Goal: Task Accomplishment & Management: Manage account settings

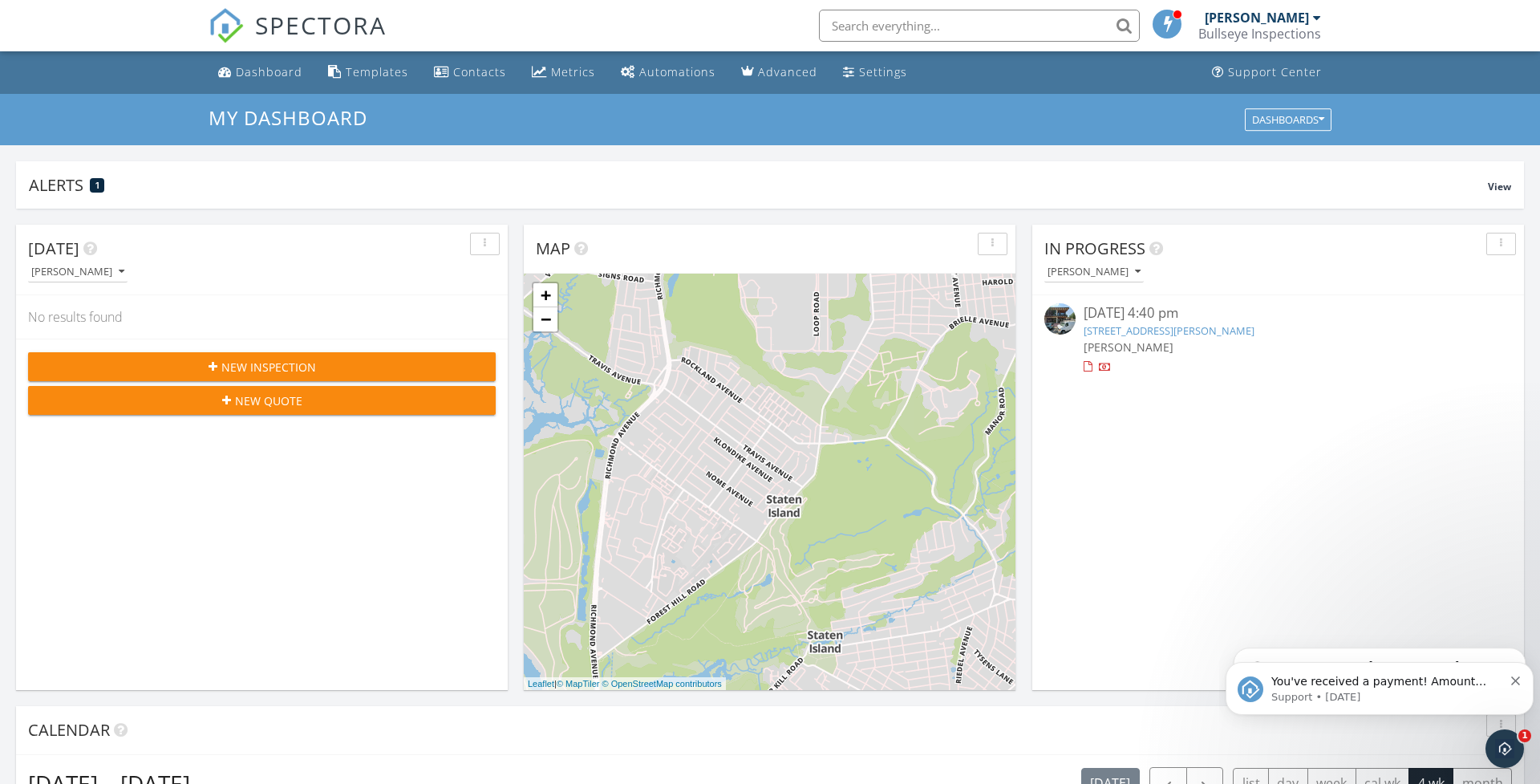
scroll to position [1461, 1541]
click at [64, 190] on div "Alerts 1" at bounding box center [758, 184] width 1459 height 21
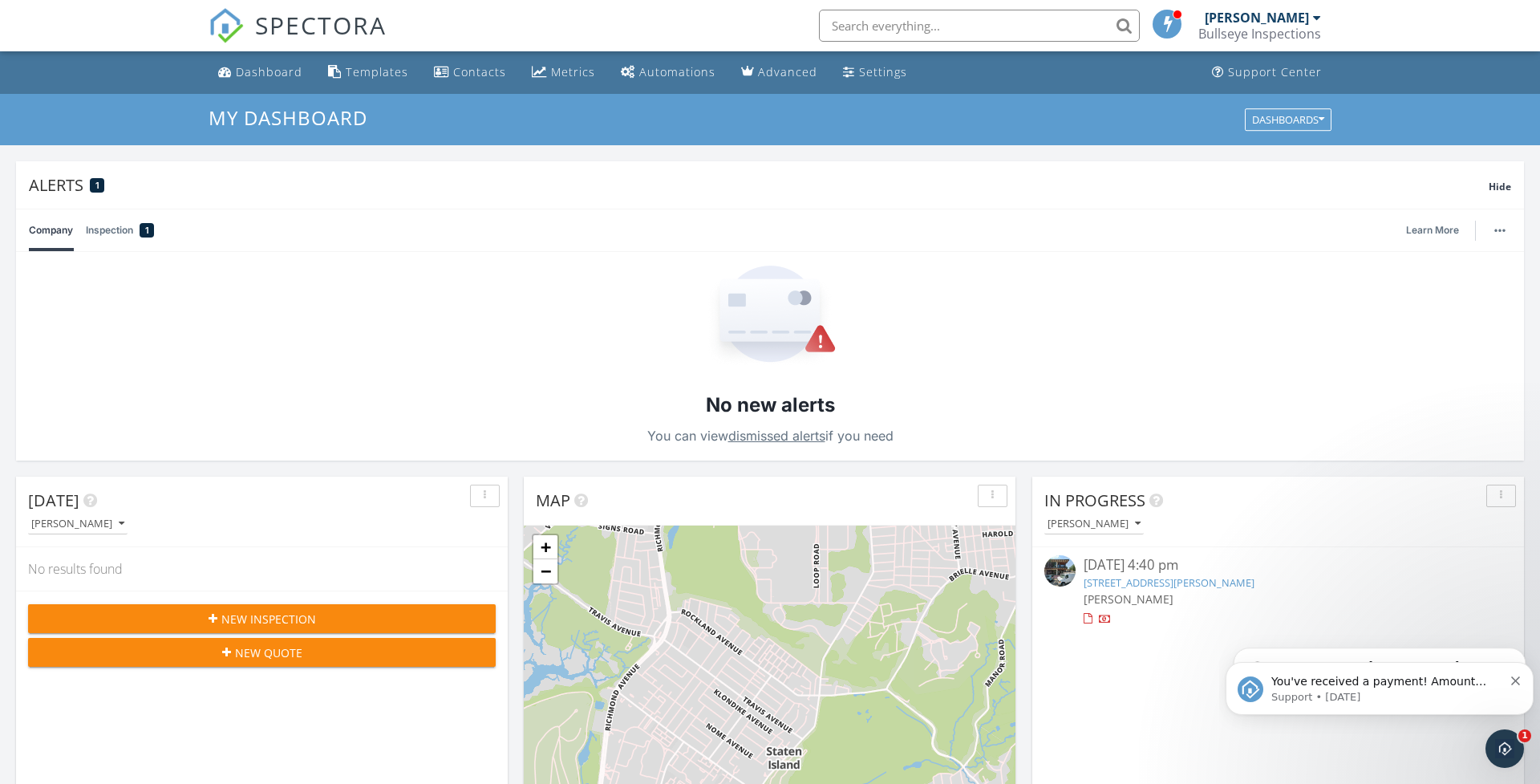
click at [112, 235] on link "Inspection 1" at bounding box center [120, 230] width 68 height 42
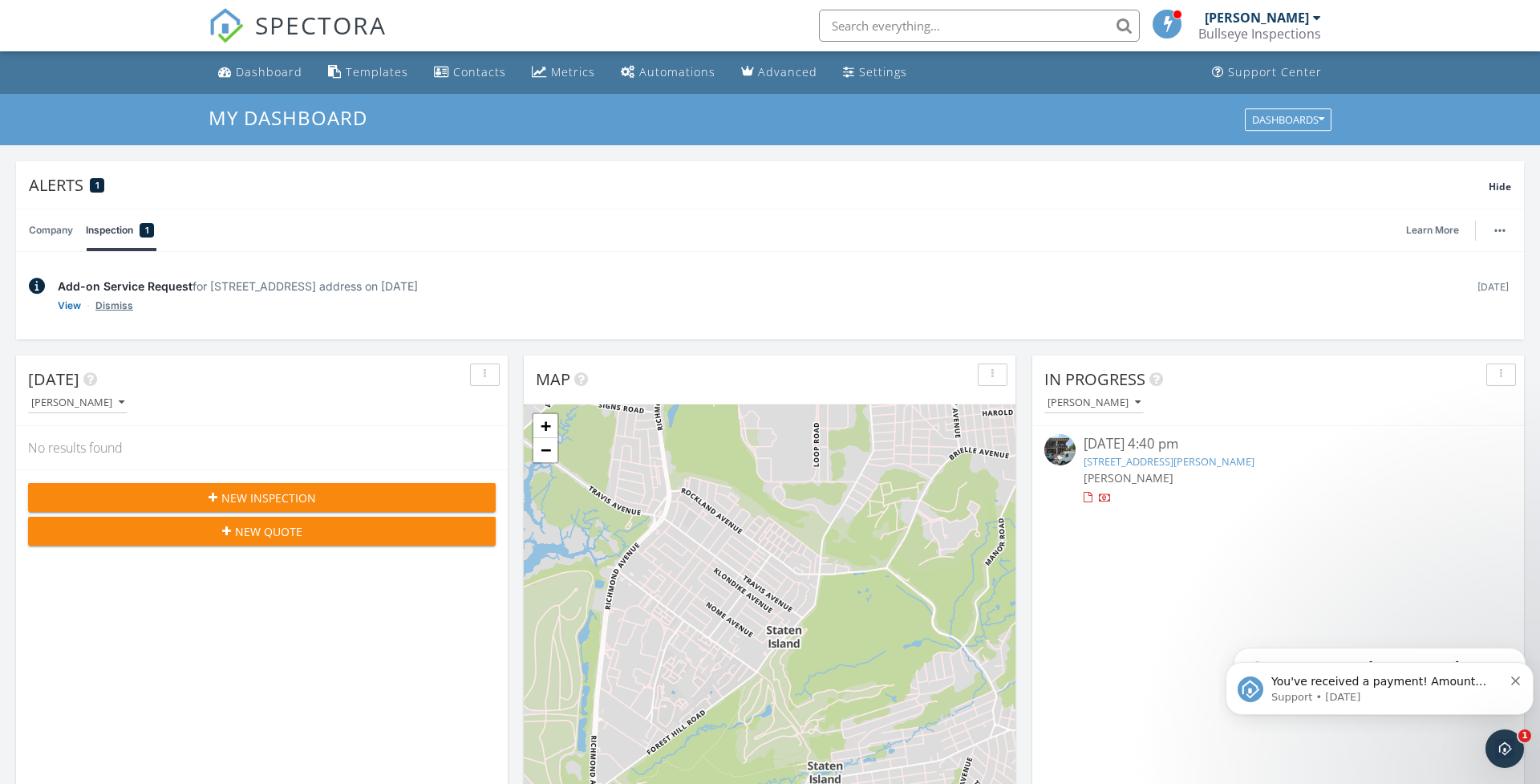
click at [121, 309] on link "Dismiss" at bounding box center [114, 305] width 37 height 16
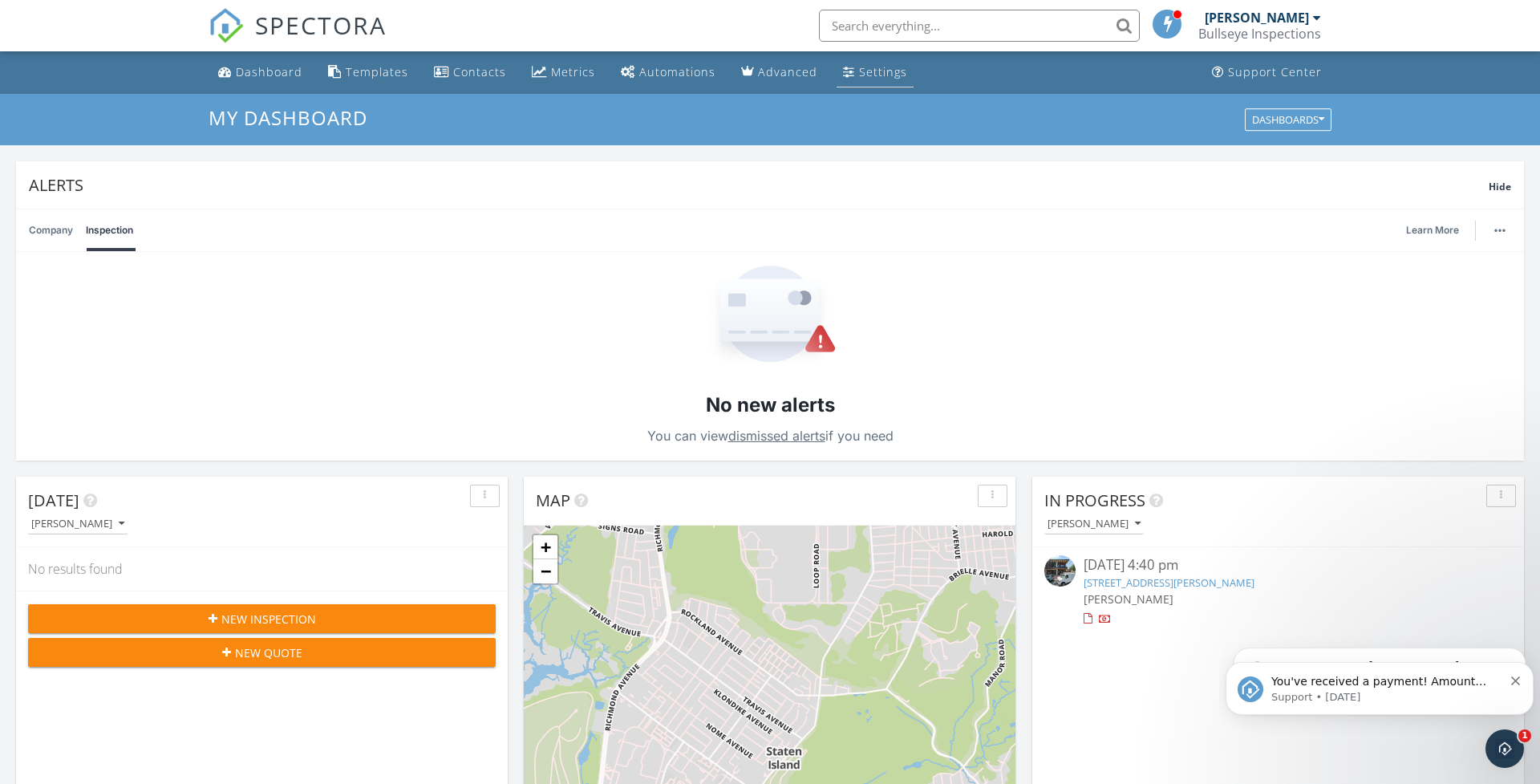
click at [863, 68] on div "Settings" at bounding box center [882, 72] width 48 height 15
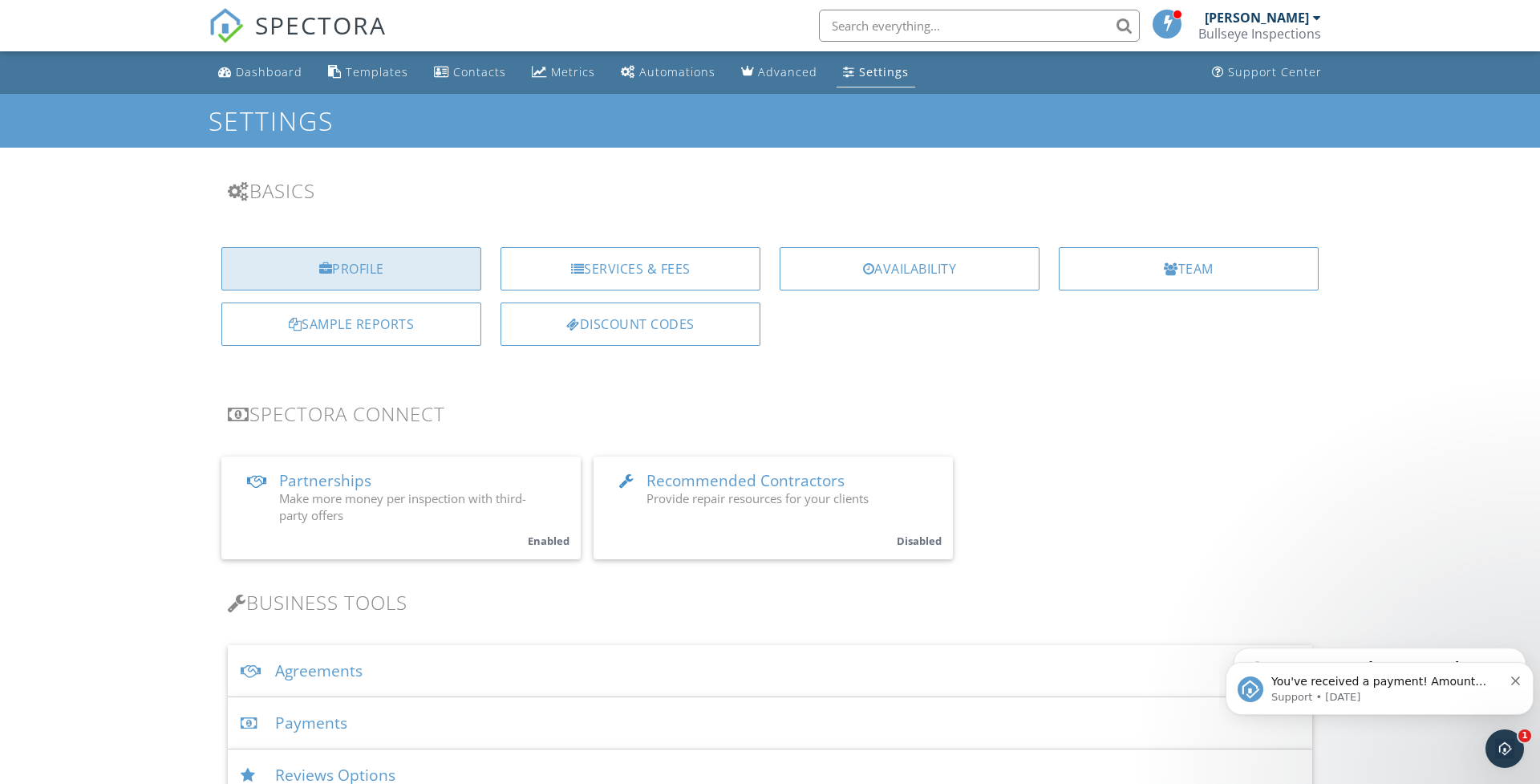
click at [366, 280] on div "Profile" at bounding box center [351, 268] width 260 height 43
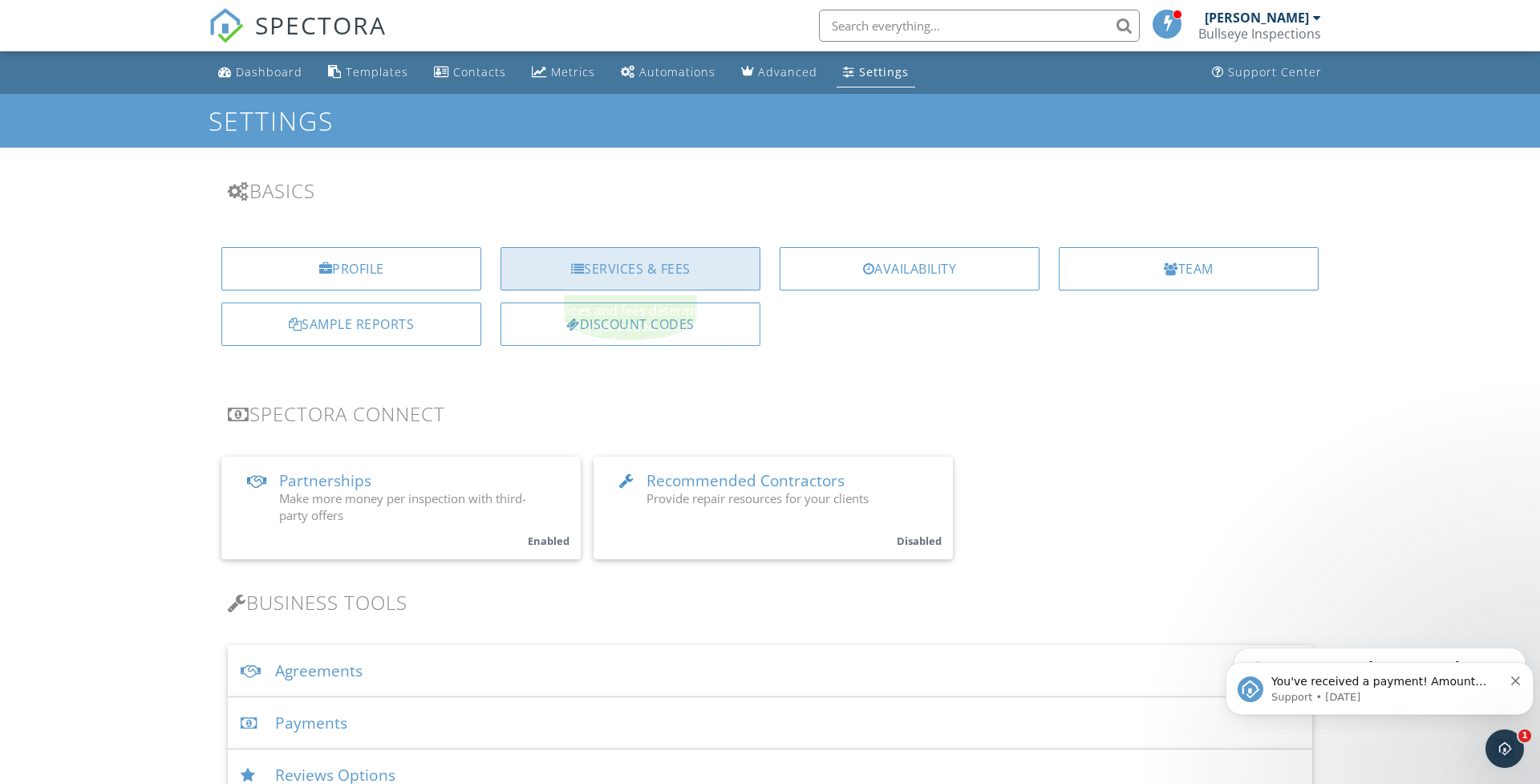
click at [654, 275] on div "Services & Fees" at bounding box center [631, 268] width 260 height 43
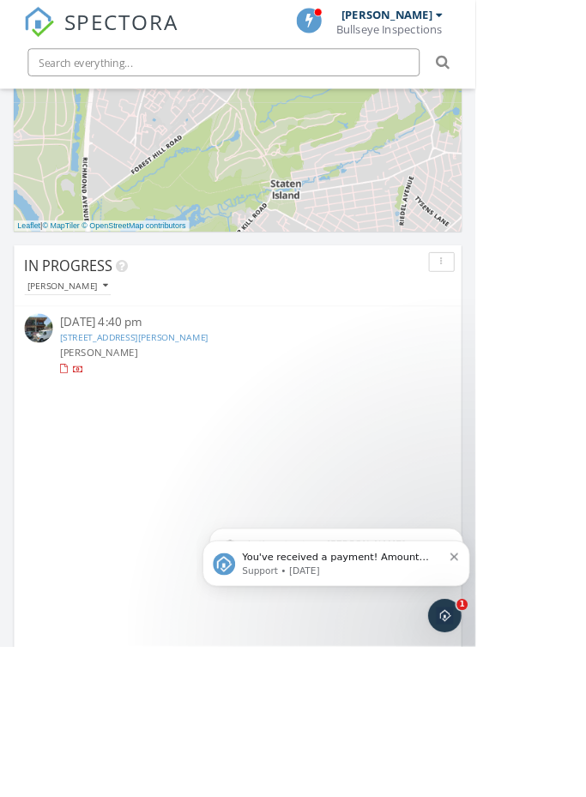
scroll to position [1062, 0]
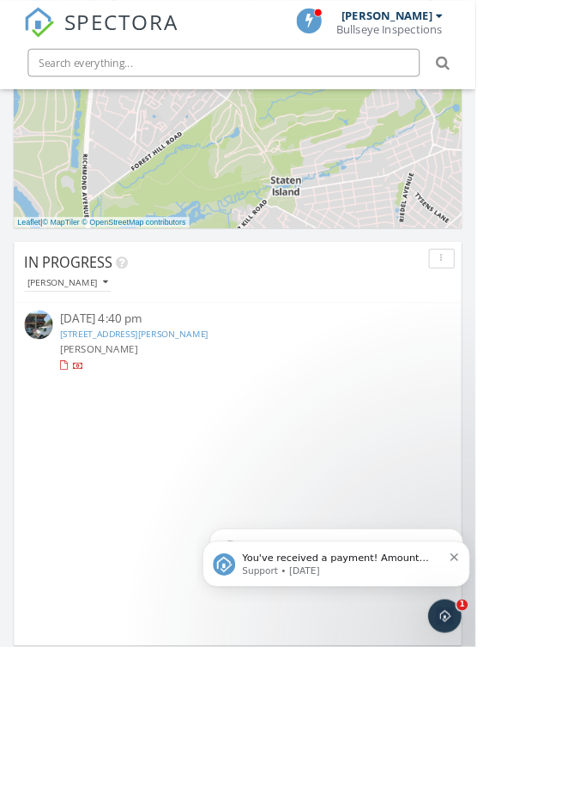
click at [167, 414] on link "[STREET_ADDRESS][PERSON_NAME]" at bounding box center [165, 410] width 183 height 15
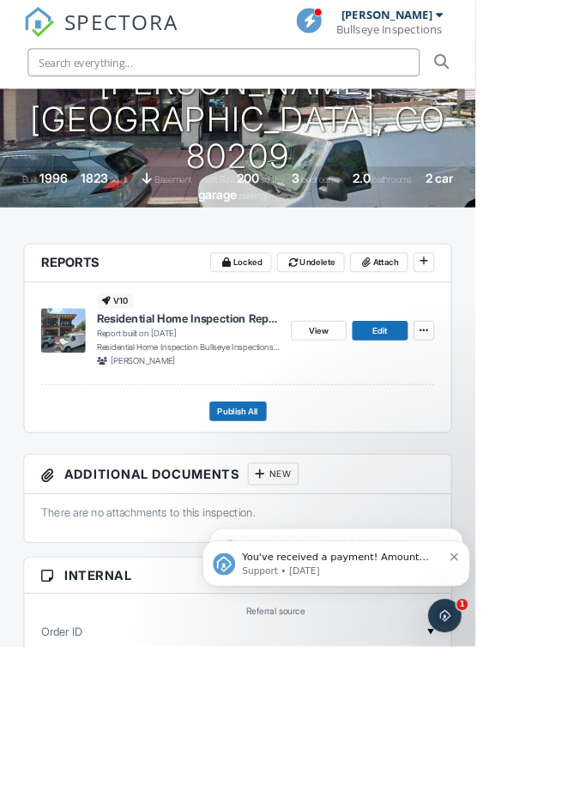
scroll to position [326, 0]
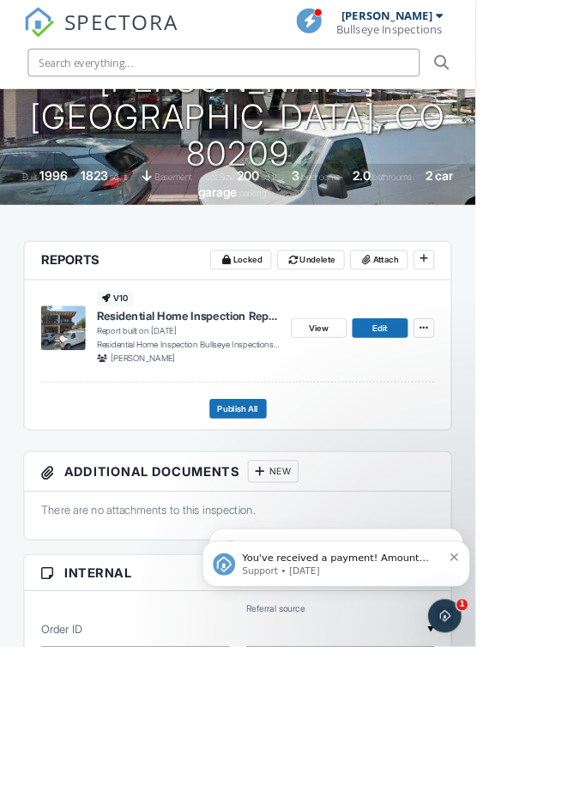
click at [347, 575] on div "New" at bounding box center [337, 580] width 63 height 27
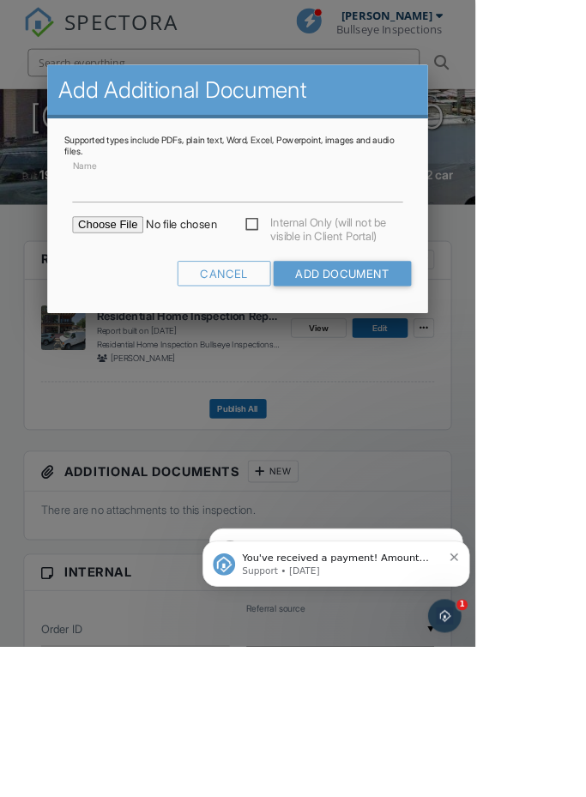
click at [147, 288] on input "file" at bounding box center [235, 277] width 292 height 21
click at [334, 344] on div "Cancel" at bounding box center [276, 337] width 115 height 31
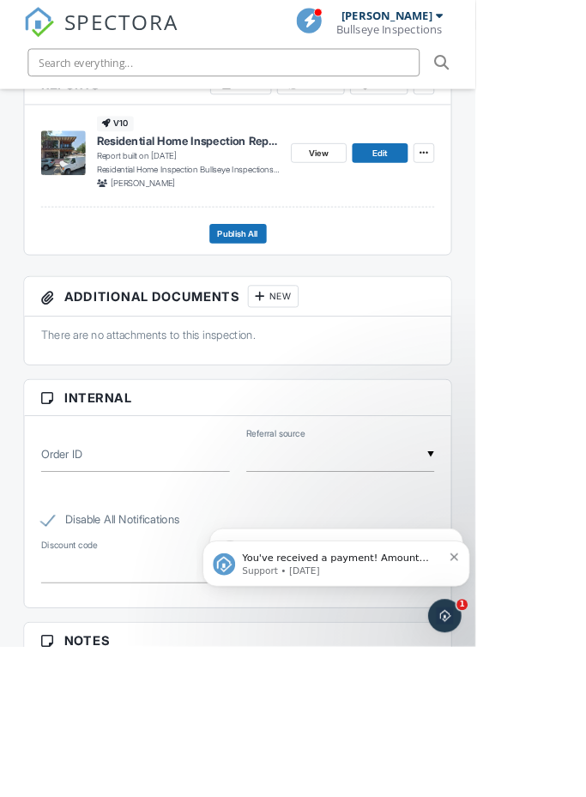
scroll to position [488, 0]
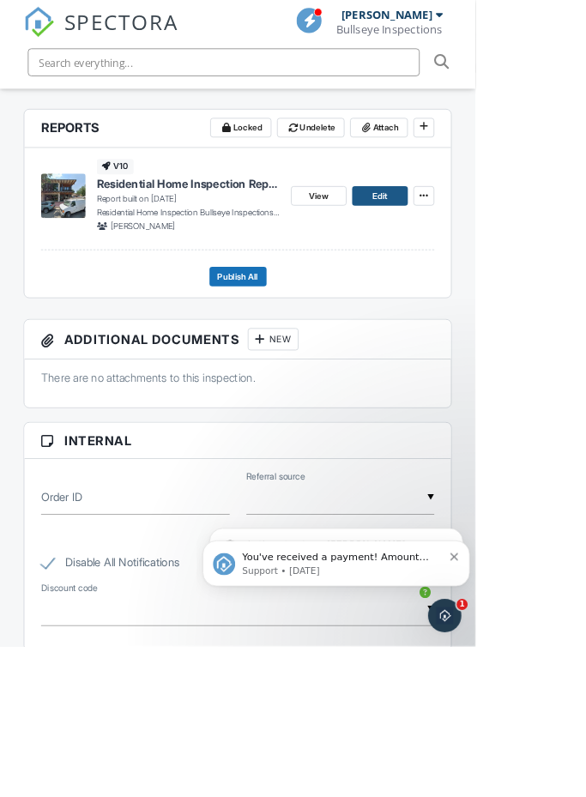
click at [466, 237] on span "Edit" at bounding box center [468, 241] width 18 height 17
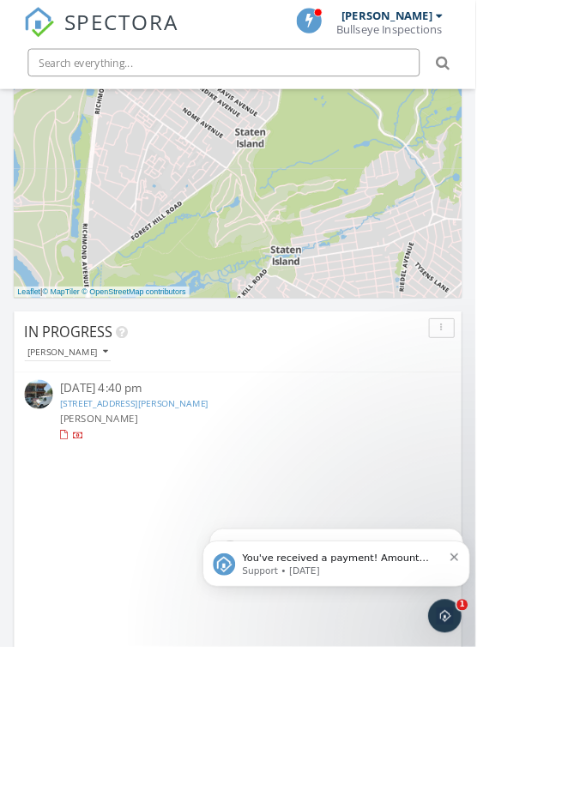
scroll to position [984, 0]
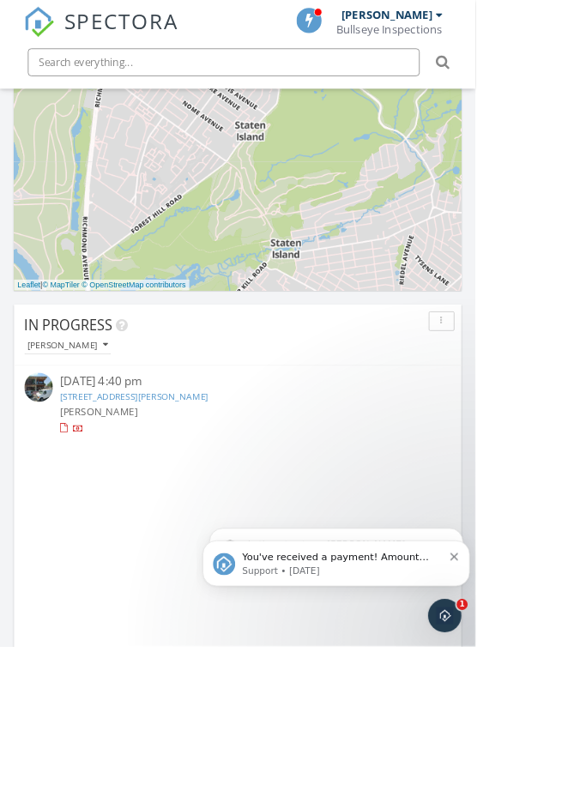
click at [155, 489] on link "[STREET_ADDRESS][PERSON_NAME]" at bounding box center [165, 489] width 183 height 15
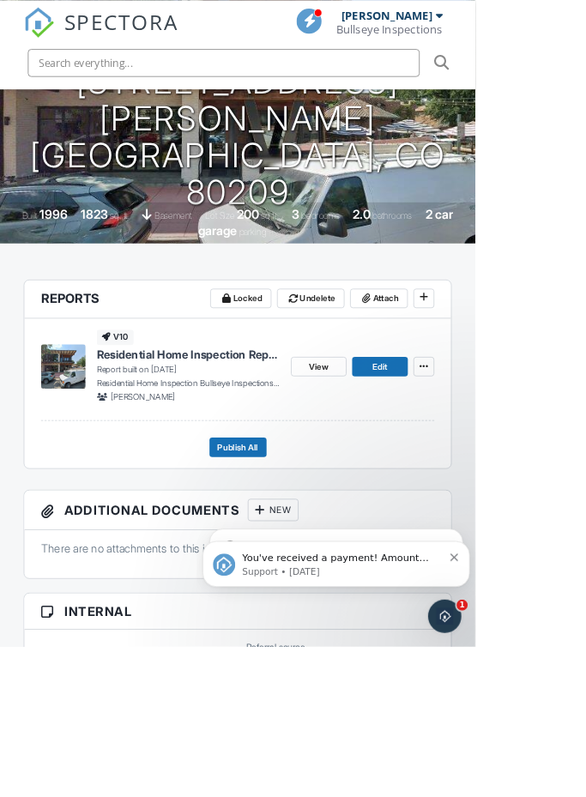
scroll to position [278, 0]
click at [461, 461] on link "Edit" at bounding box center [468, 452] width 69 height 24
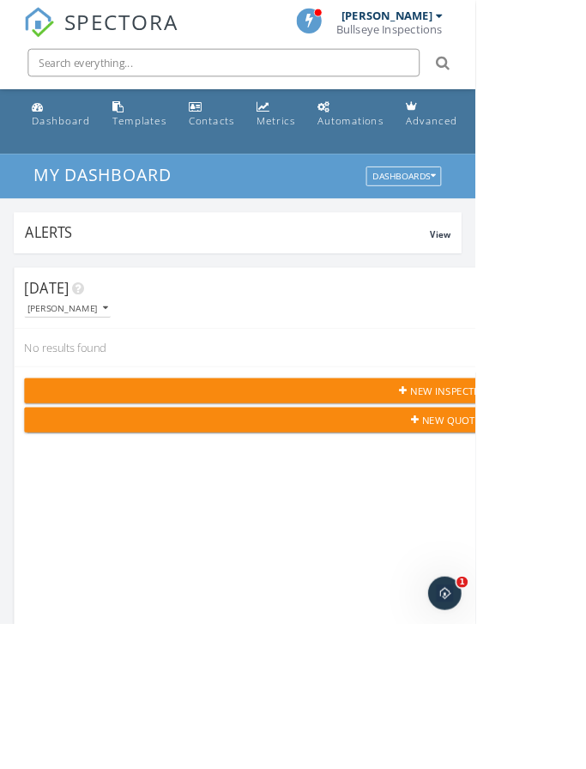
scroll to position [9, 9]
